Goal: Communication & Community: Answer question/provide support

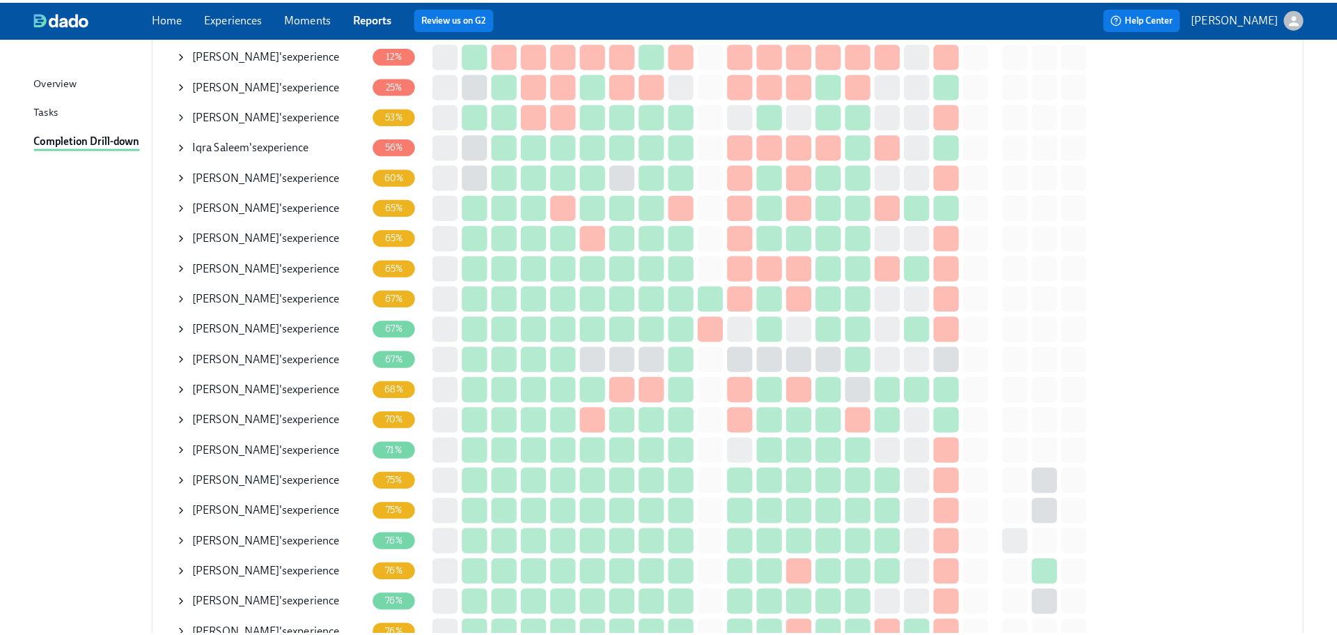
scroll to position [348, 0]
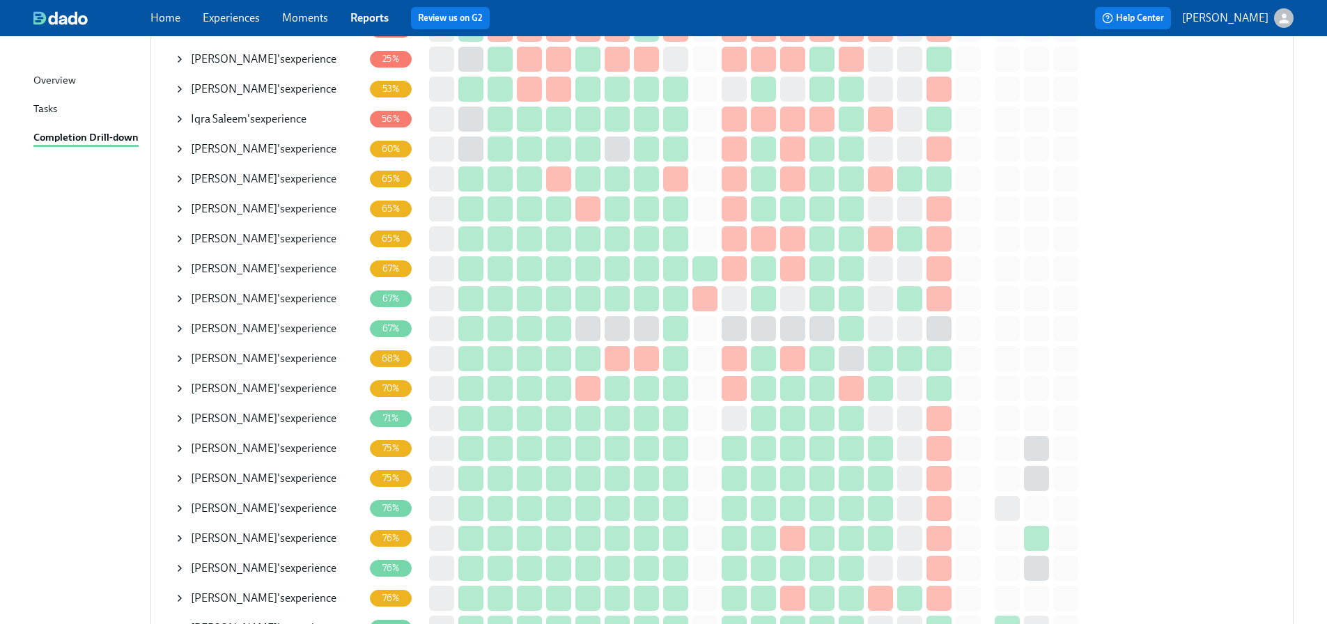
click at [178, 329] on icon at bounding box center [179, 328] width 11 height 11
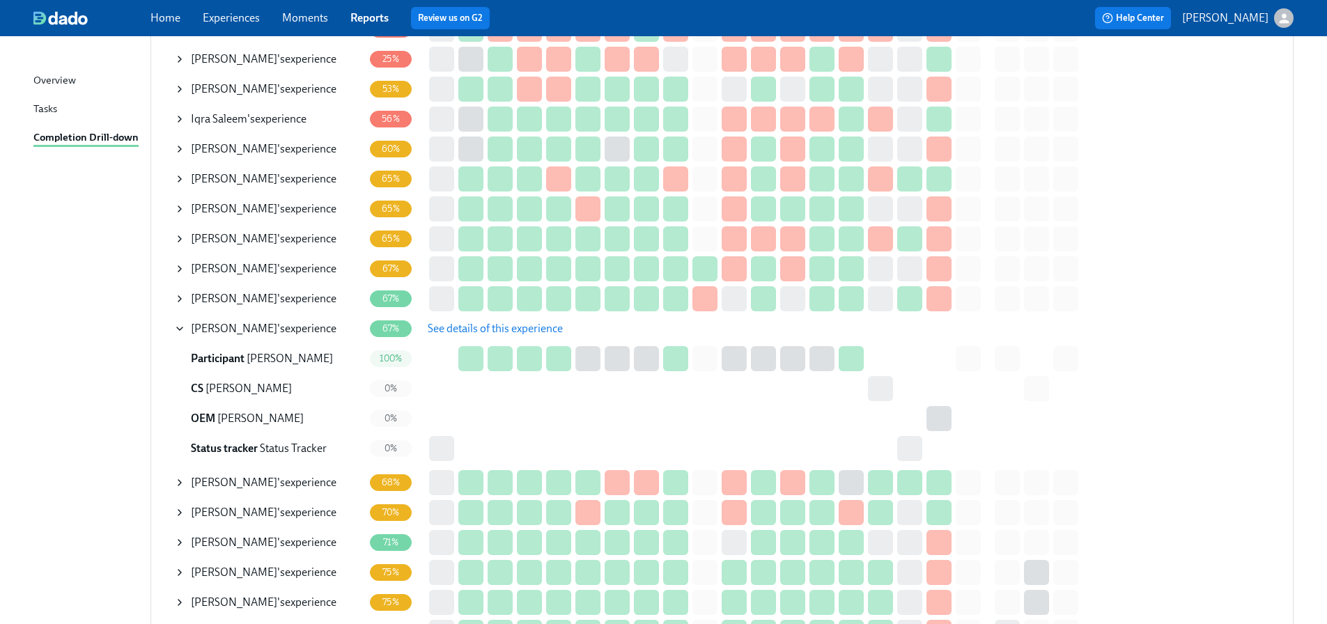
click at [456, 330] on span "See details of this experience" at bounding box center [495, 329] width 135 height 14
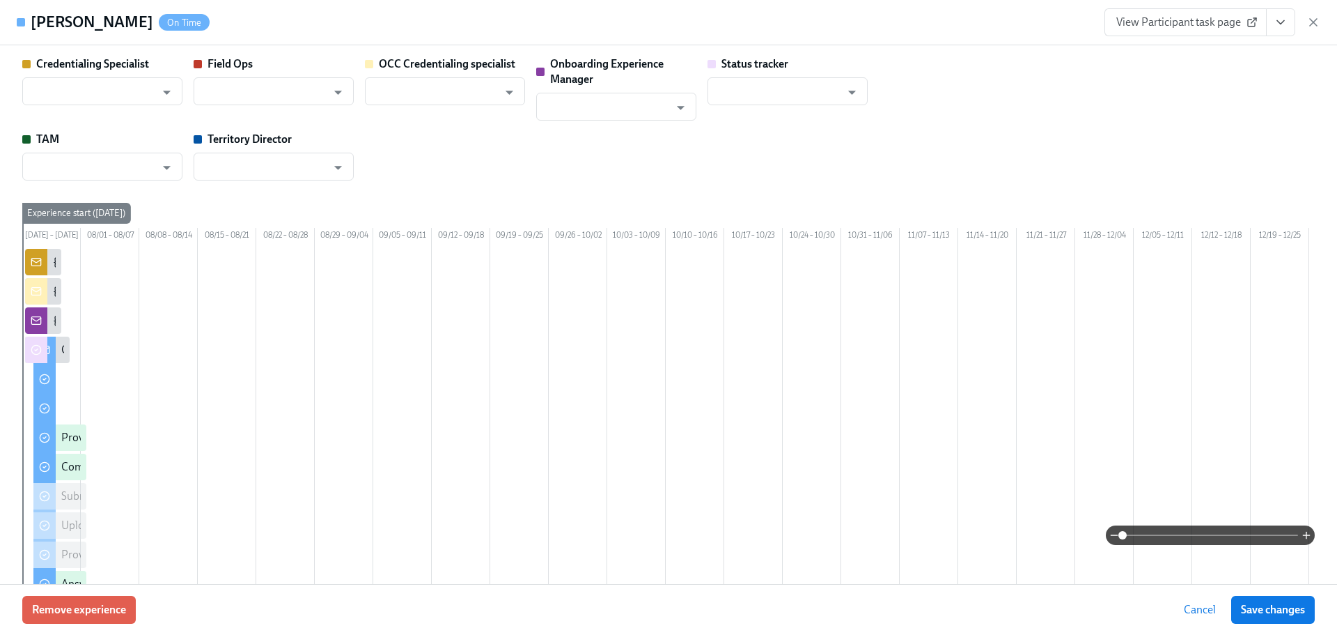
type input "[PERSON_NAME]"
type input "Status Tracker"
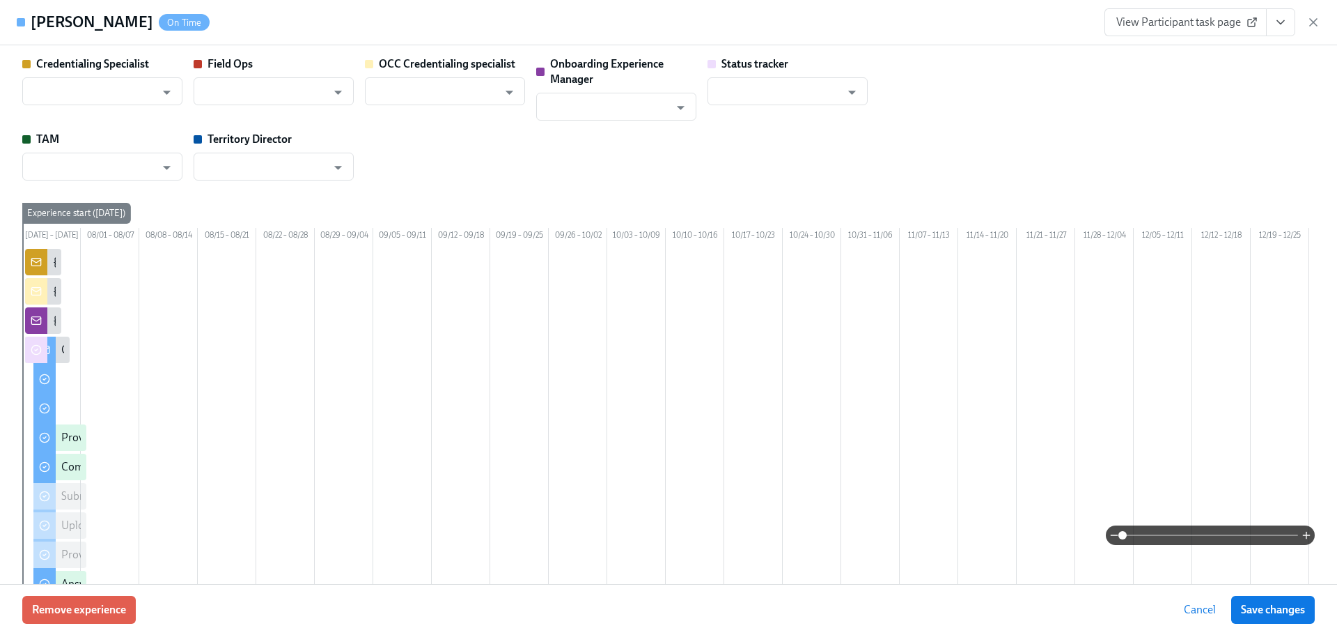
type input "[PERSON_NAME]"
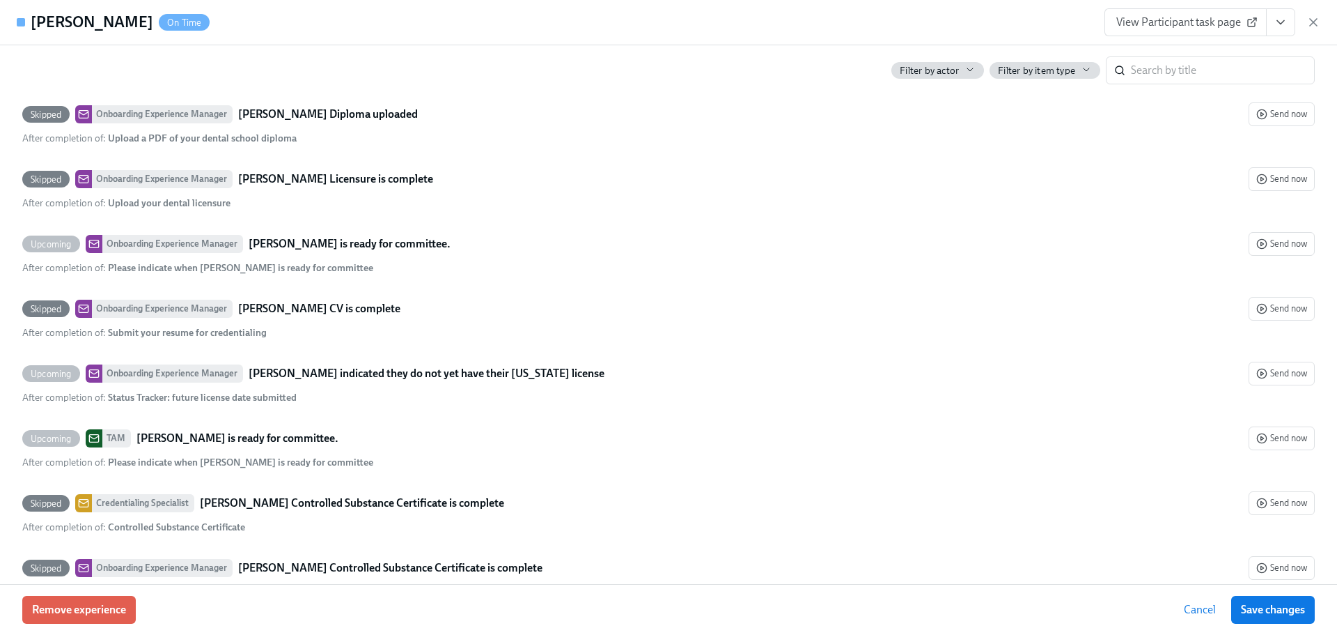
scroll to position [4539, 0]
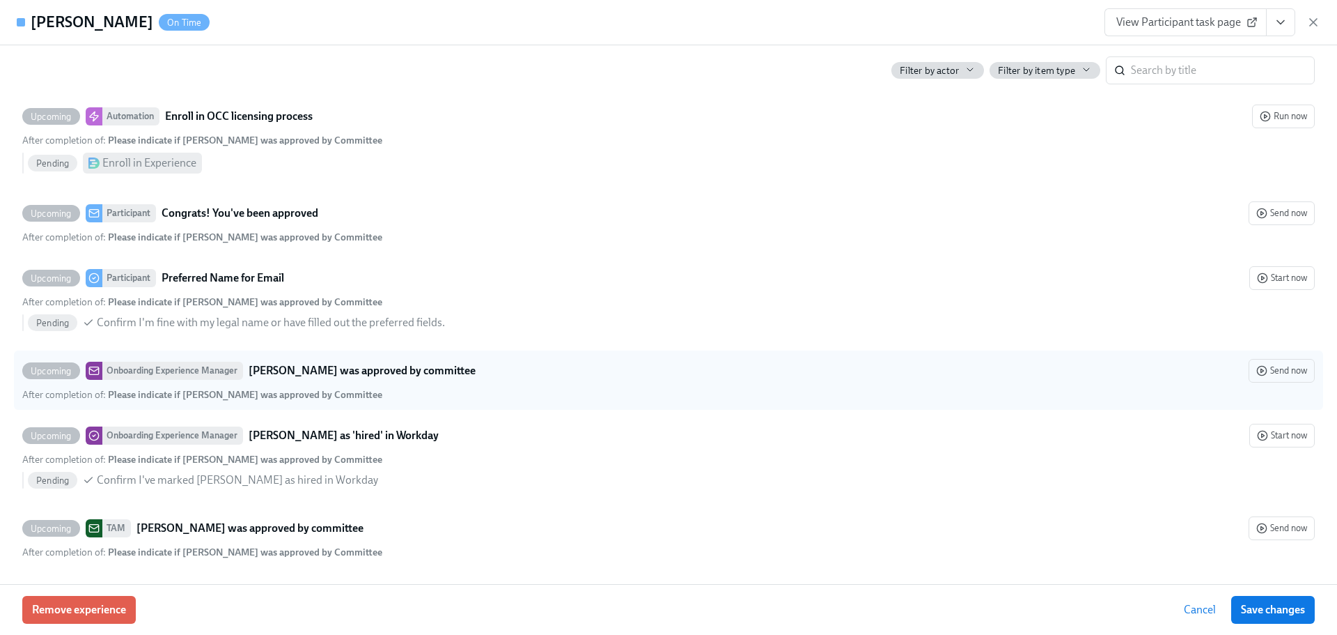
click at [396, 378] on strong "[PERSON_NAME] was approved by committee" at bounding box center [362, 370] width 227 height 17
click at [36, 377] on input "Upcoming Onboarding Experience Manager [PERSON_NAME] was approved by committee …" at bounding box center [29, 370] width 13 height 13
checkbox input "true"
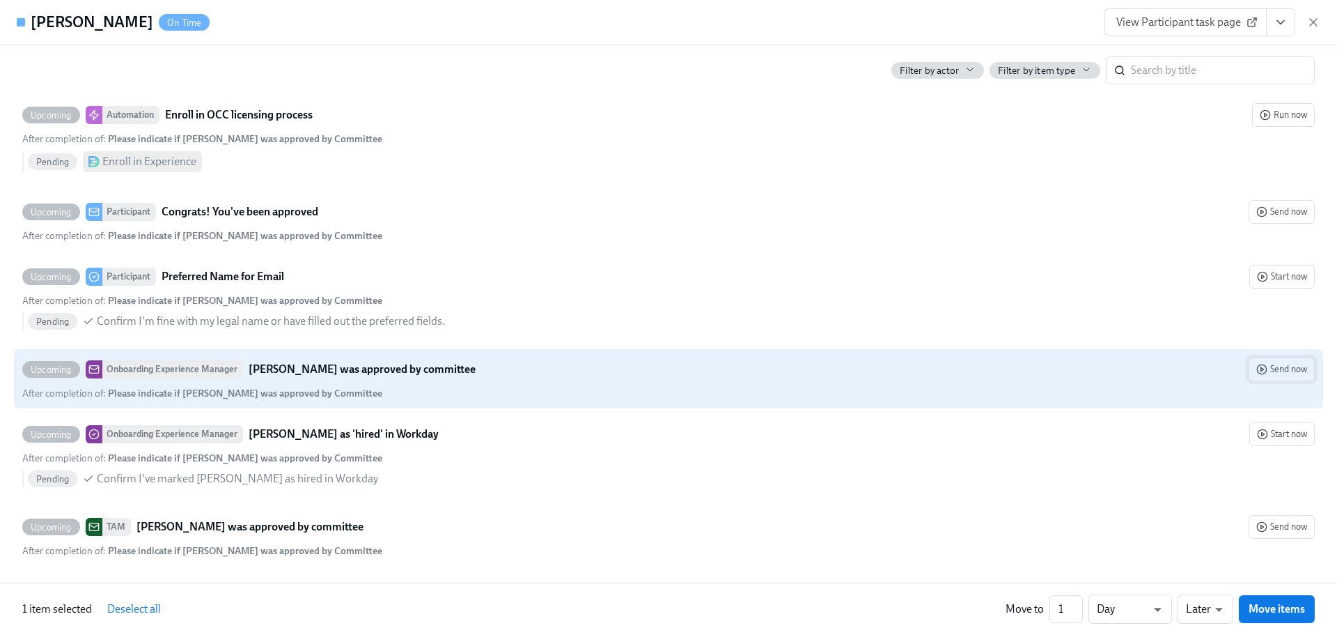
click at [1266, 371] on span "Send now" at bounding box center [1282, 369] width 51 height 14
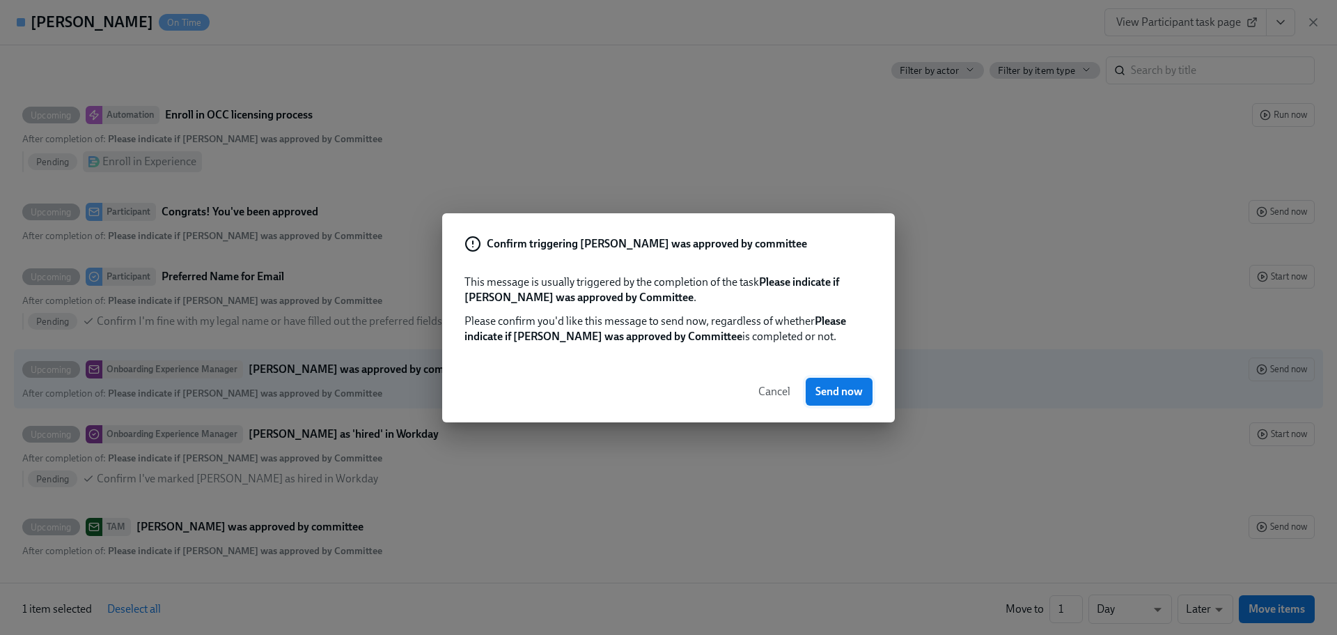
click at [871, 395] on button "Send now" at bounding box center [839, 392] width 67 height 28
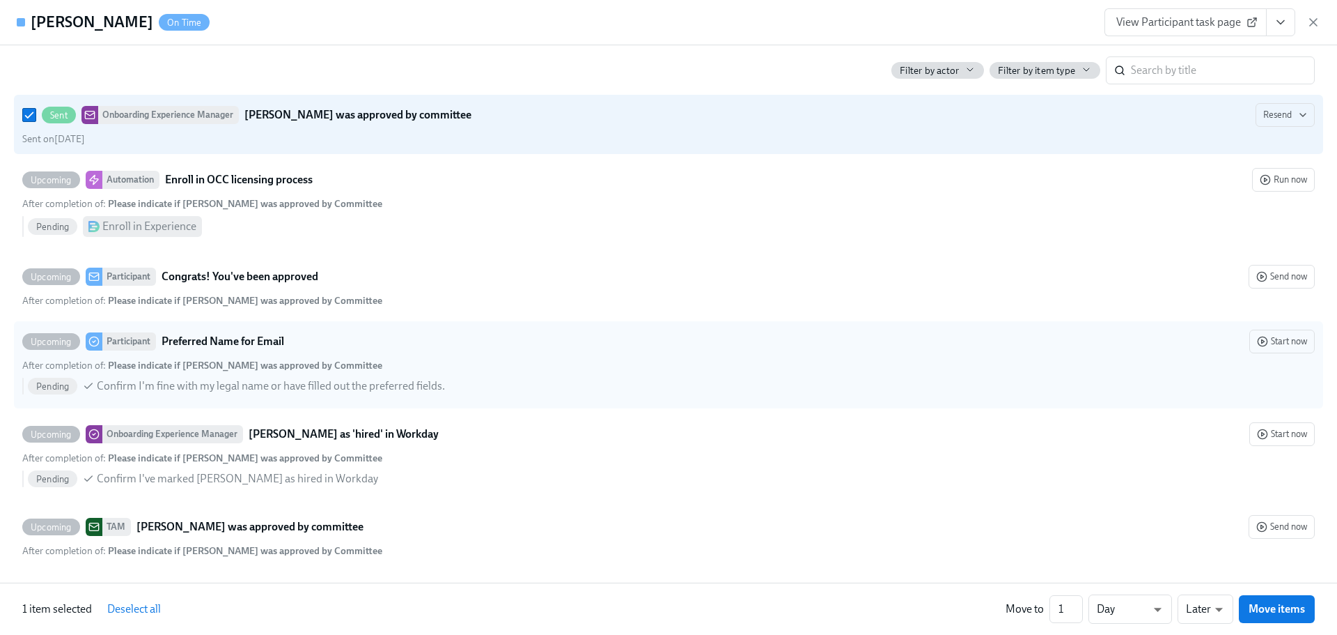
scroll to position [0, 0]
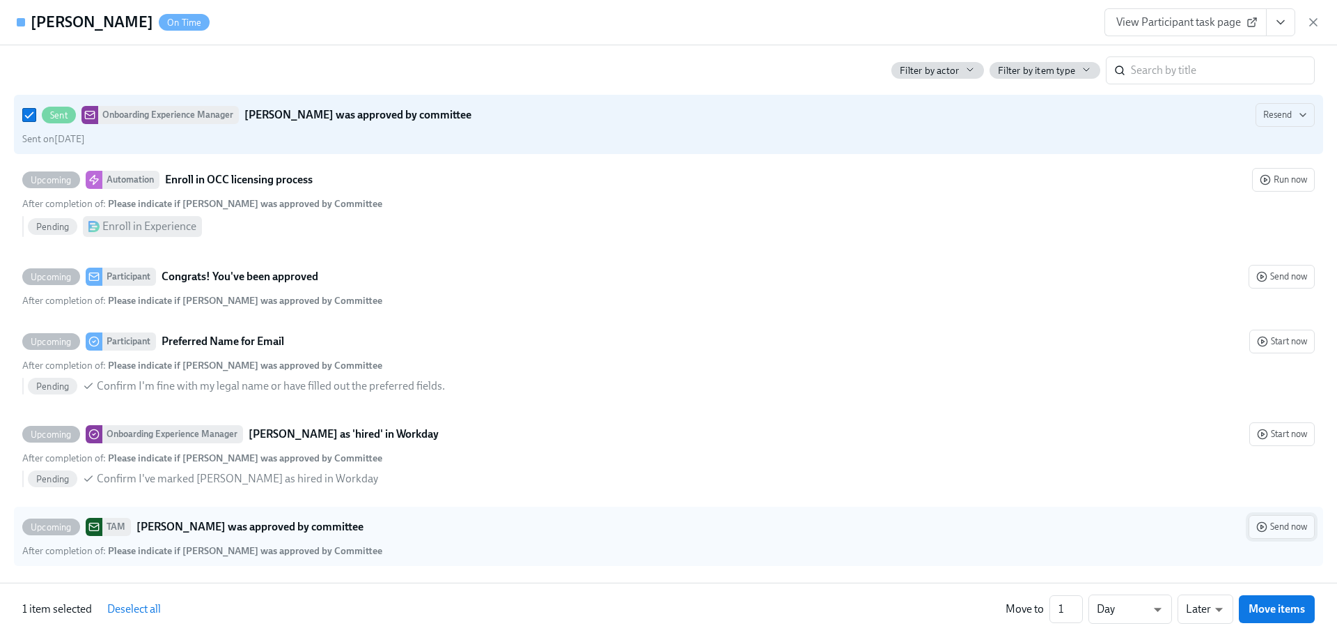
click at [1257, 525] on icon "button" at bounding box center [1262, 526] width 11 height 11
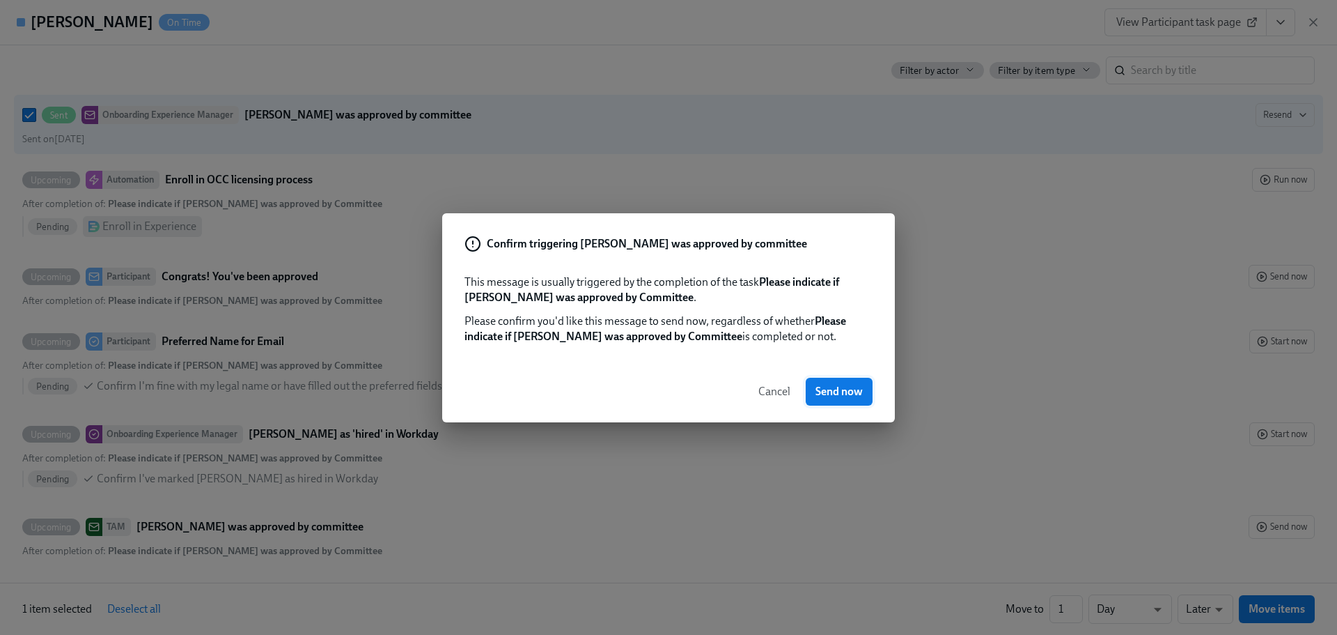
click at [845, 400] on button "Send now" at bounding box center [839, 392] width 67 height 28
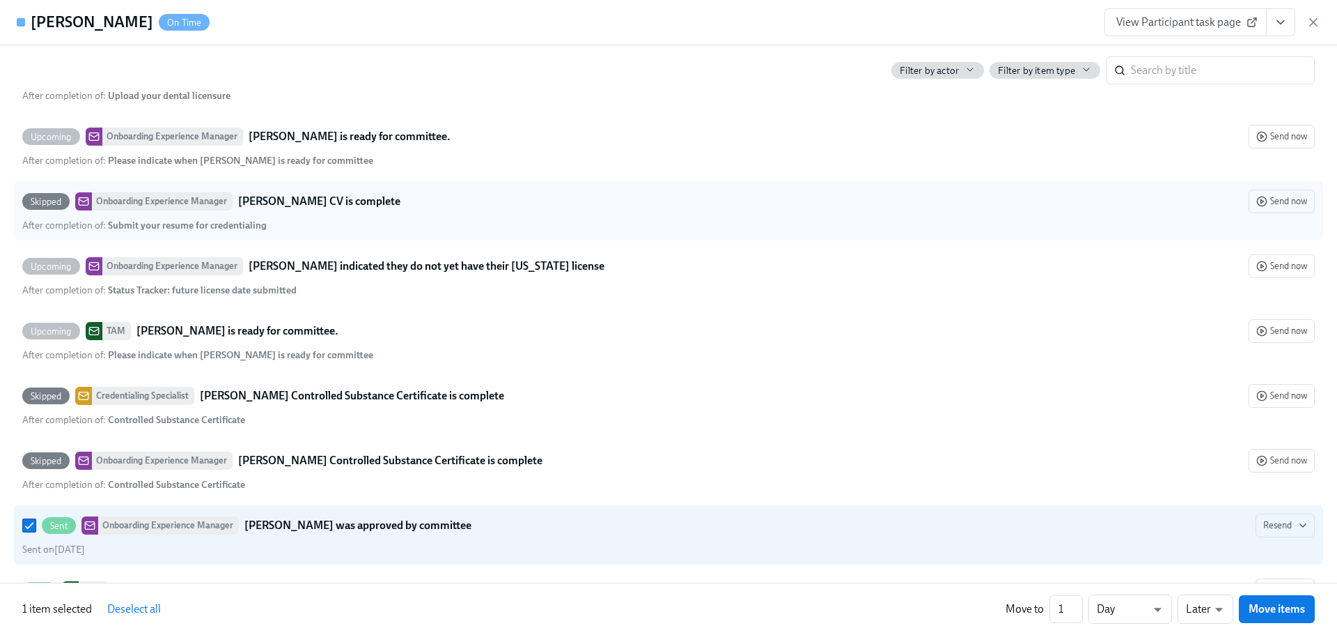
scroll to position [3830, 0]
